Goal: Information Seeking & Learning: Learn about a topic

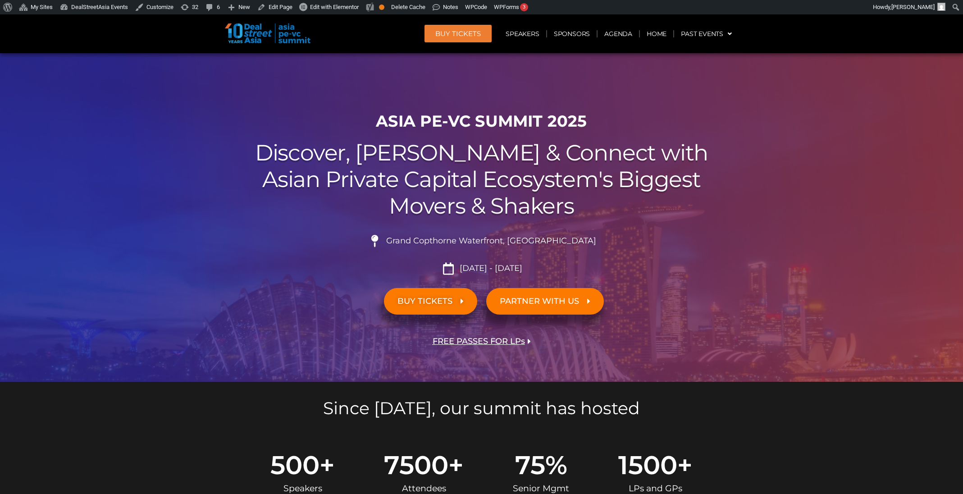
scroll to position [1515, 0]
click at [625, 39] on link "Agenda" at bounding box center [618, 33] width 41 height 21
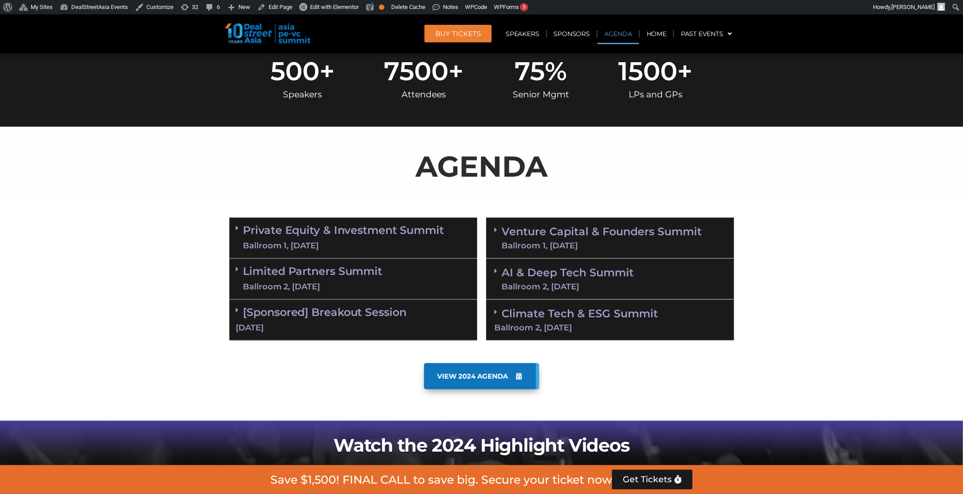
scroll to position [471, 0]
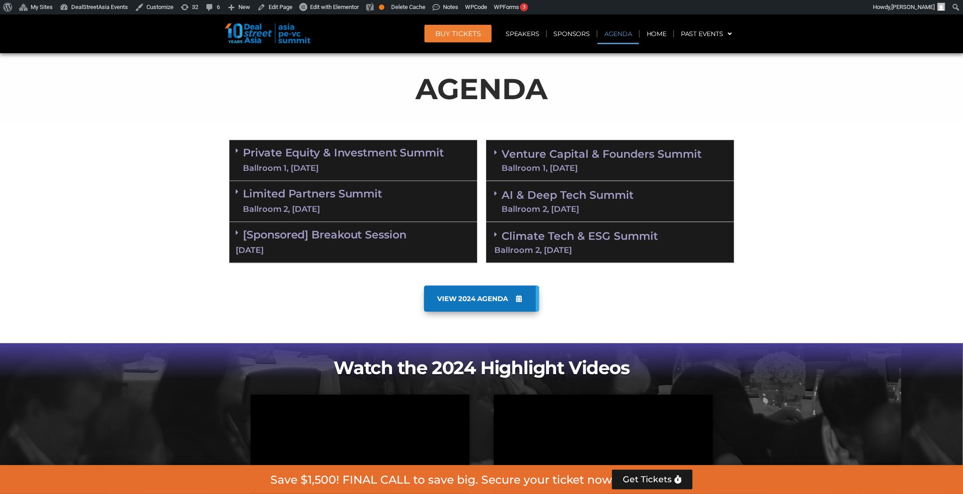
click at [434, 147] on link "Private Equity & Investment Summit Ballroom 1, [DATE]" at bounding box center [343, 160] width 201 height 27
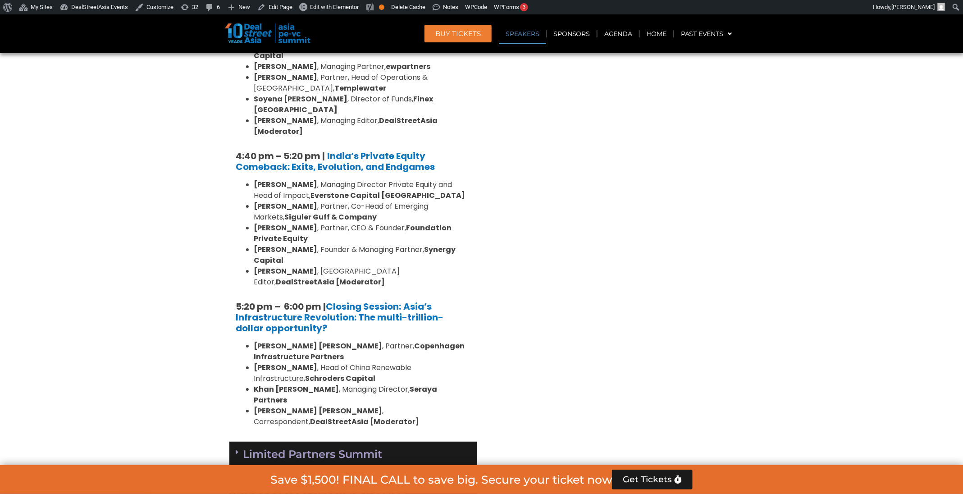
scroll to position [1667, 0]
click at [418, 441] on div "Limited Partners [GEOGRAPHIC_DATA] 2, [DATE]" at bounding box center [353, 461] width 248 height 41
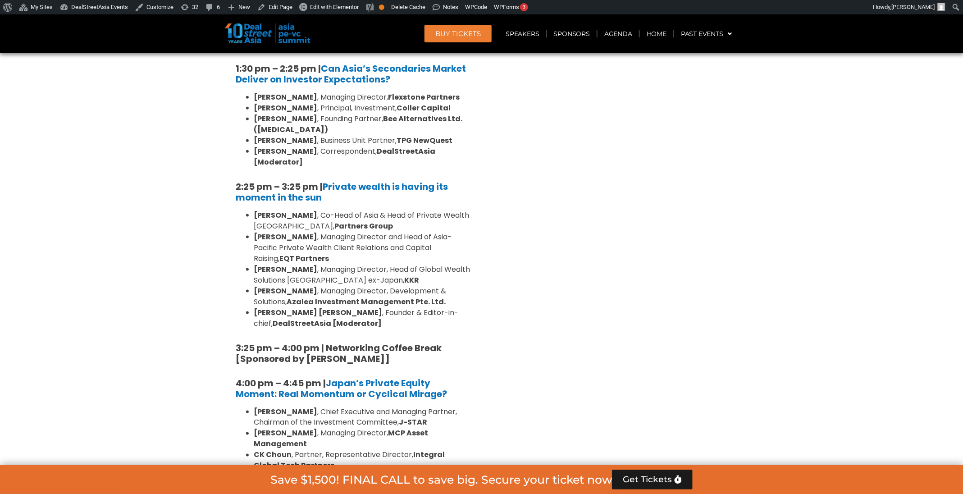
scroll to position [2475, 0]
